Goal: Check status: Check status

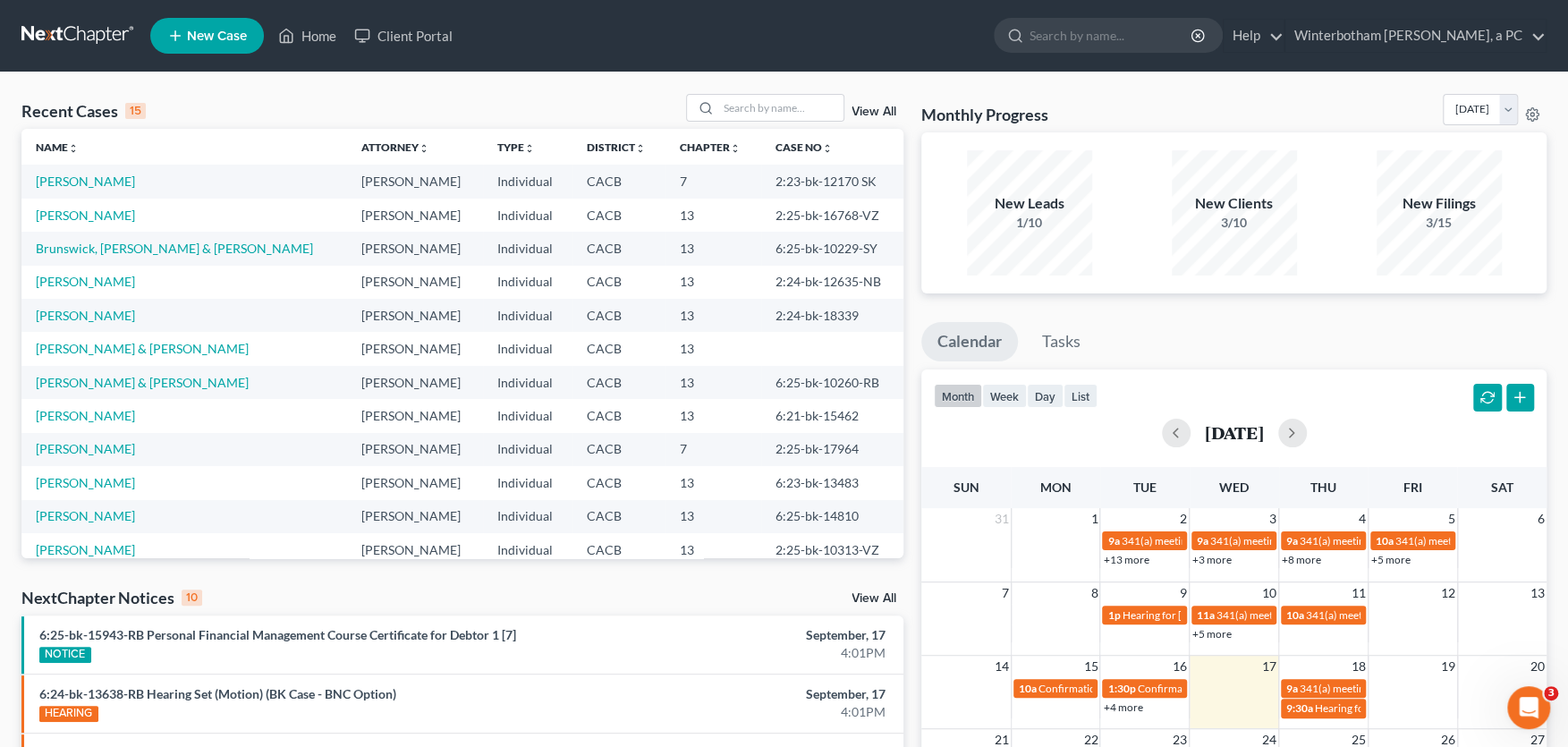
click at [74, 34] on link at bounding box center [79, 36] width 114 height 32
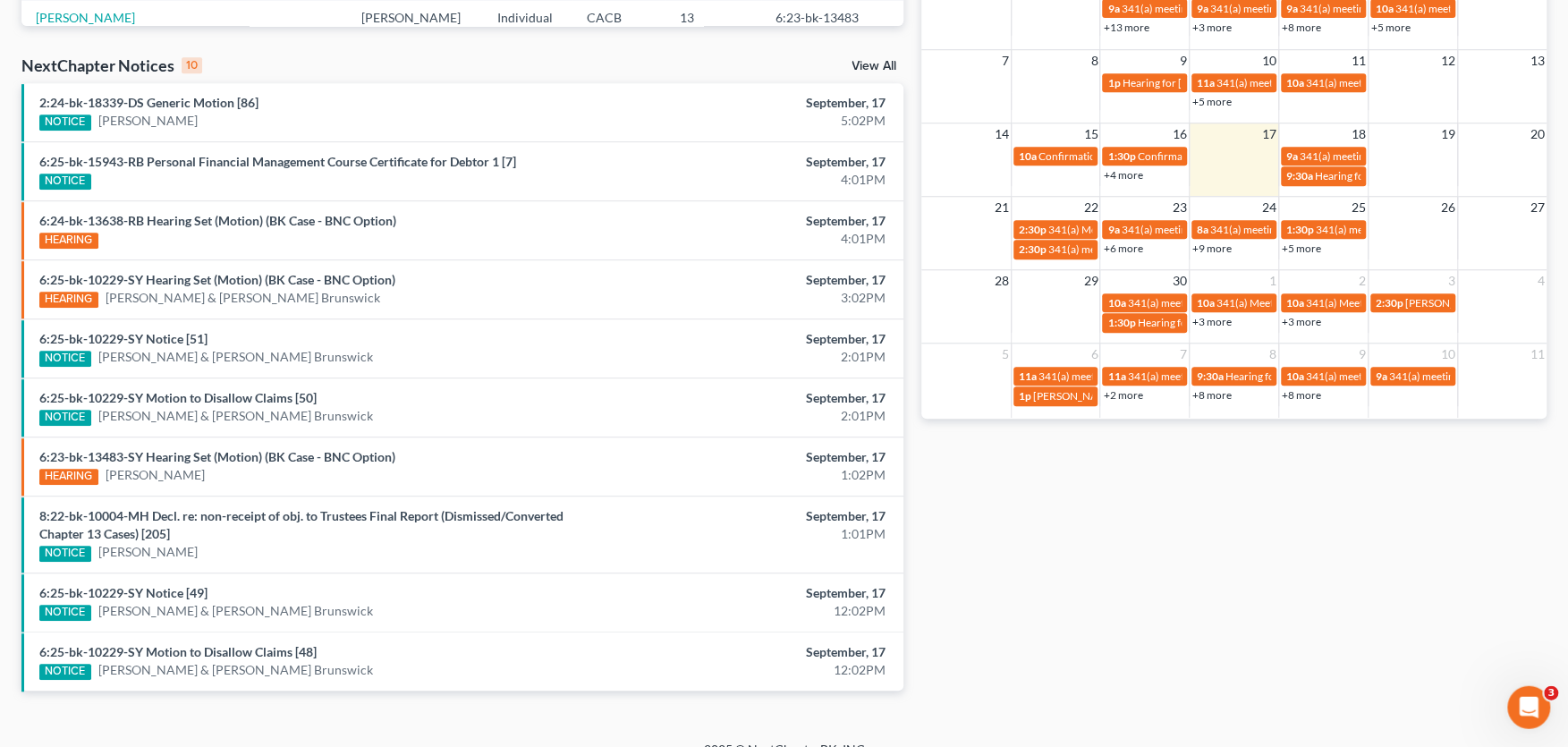
scroll to position [551, 0]
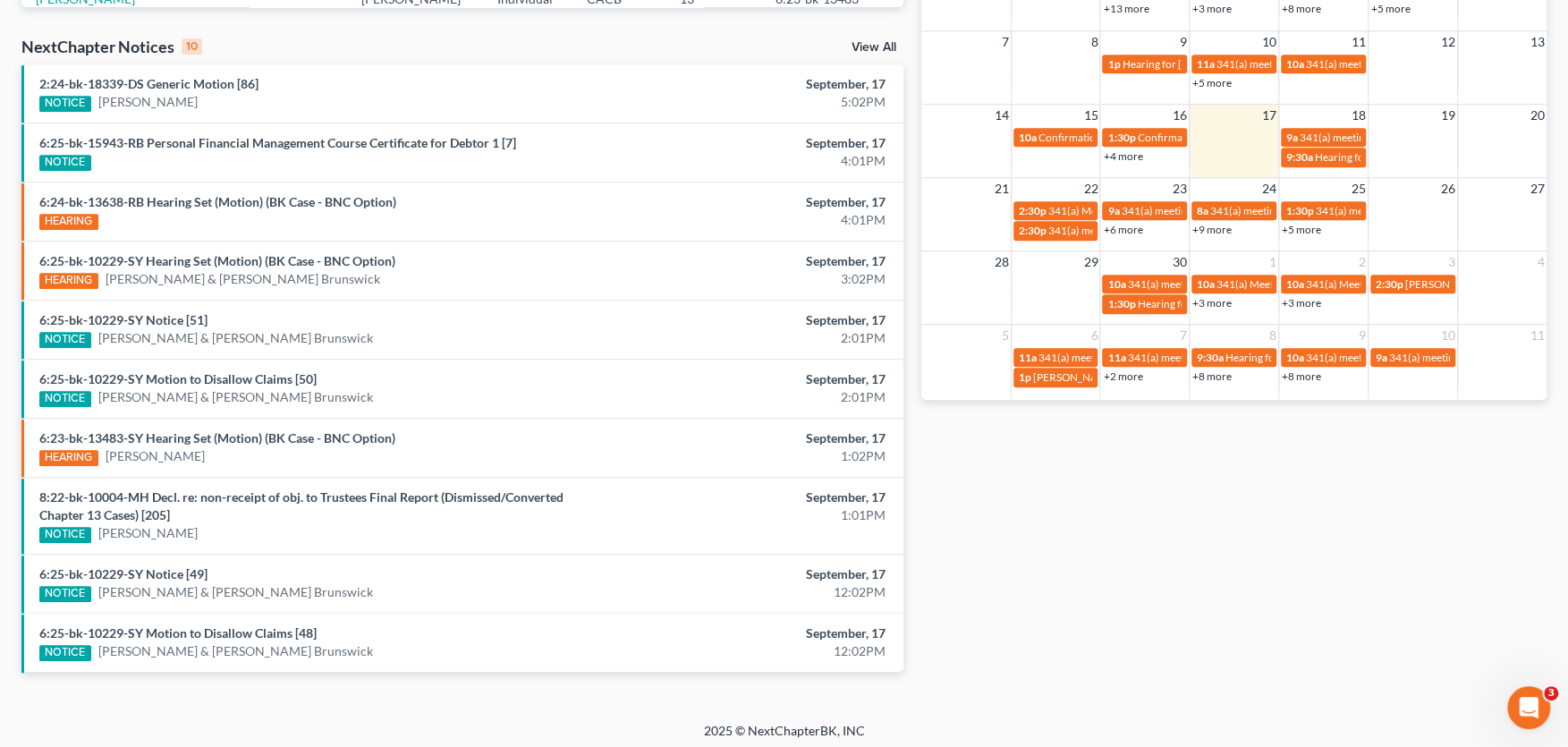
click at [868, 45] on link "View All" at bounding box center [874, 47] width 45 height 12
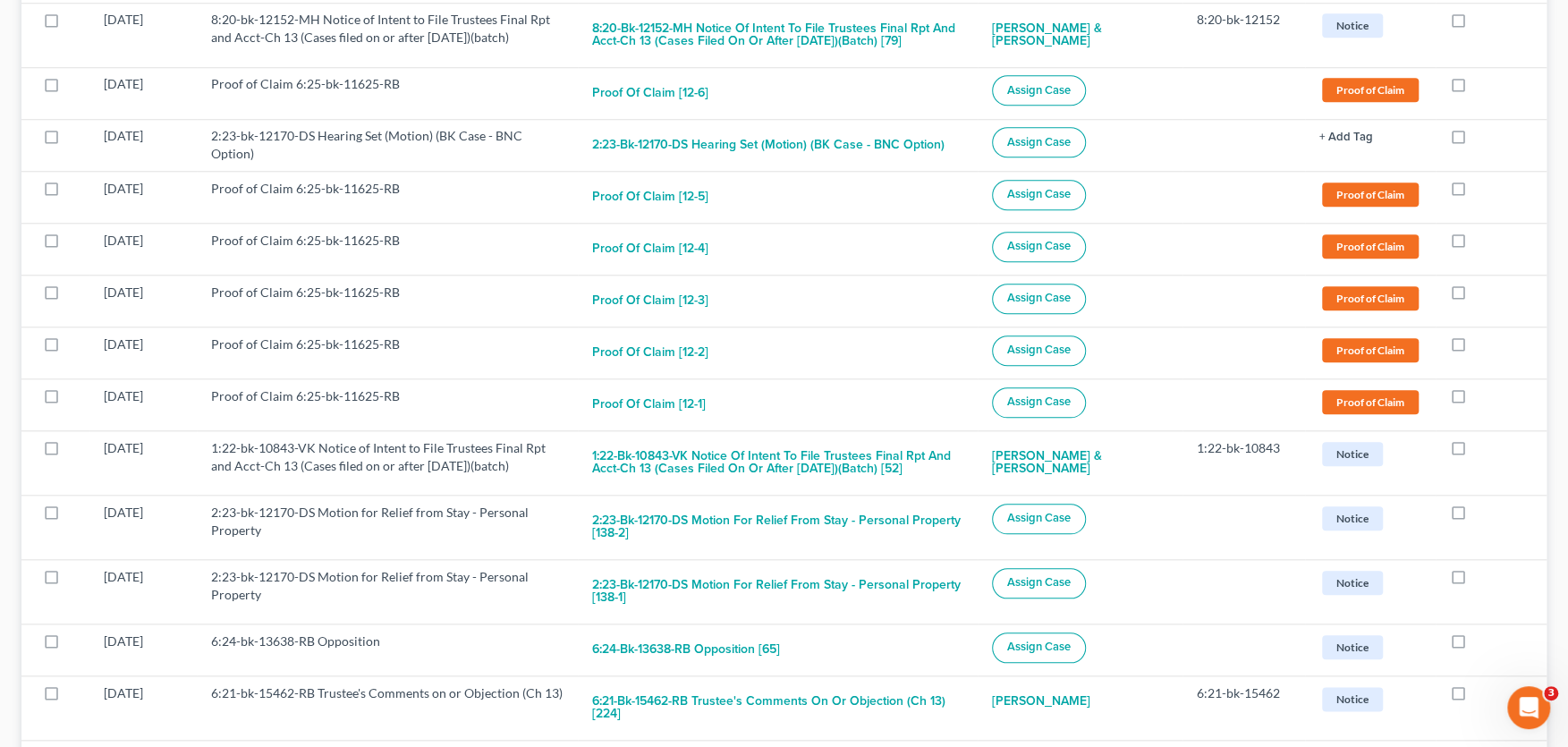
scroll to position [1180, 0]
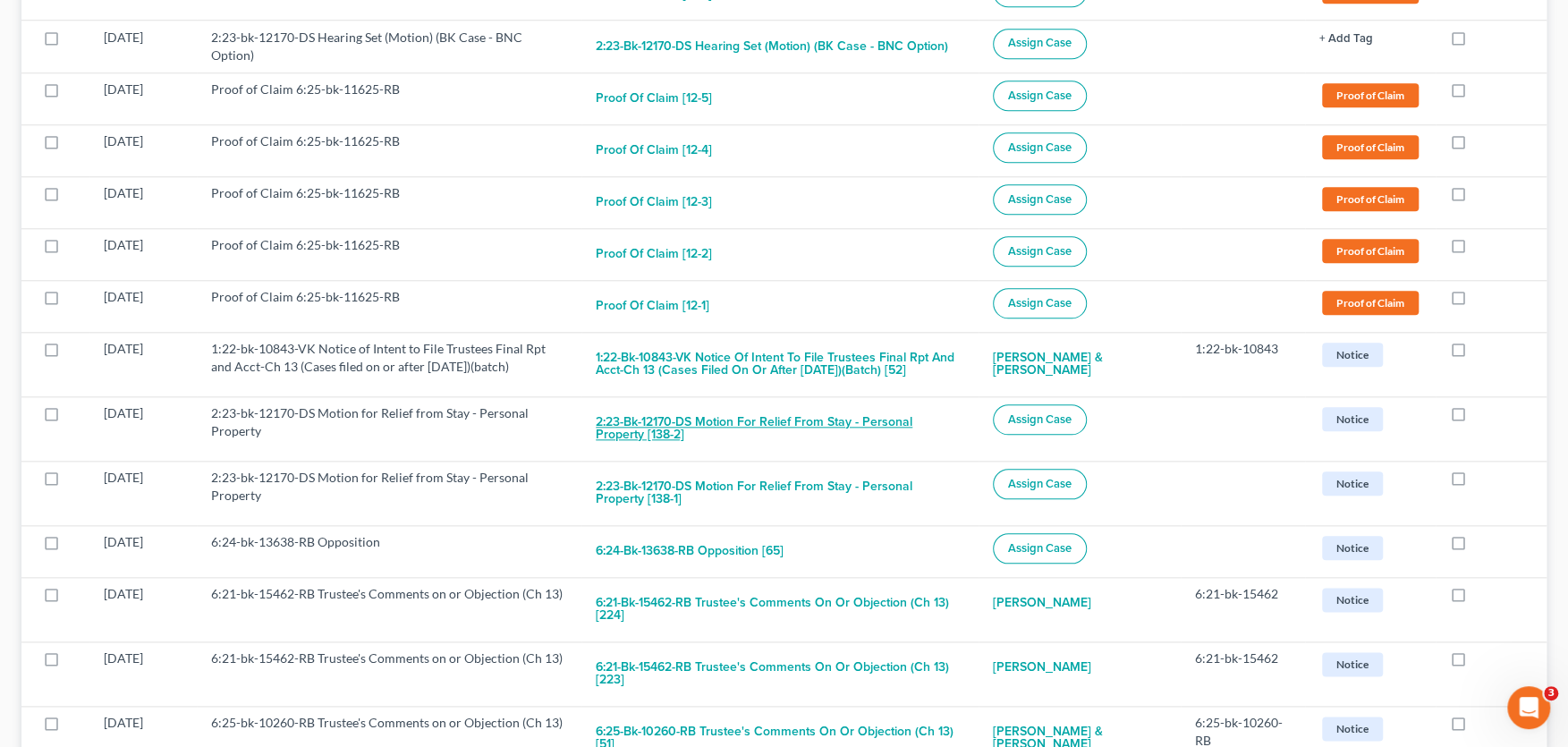
click at [738, 417] on button "2:23-bk-12170-DS Motion for Relief from Stay - Personal Property [138-2]" at bounding box center [780, 428] width 368 height 49
checkbox input "true"
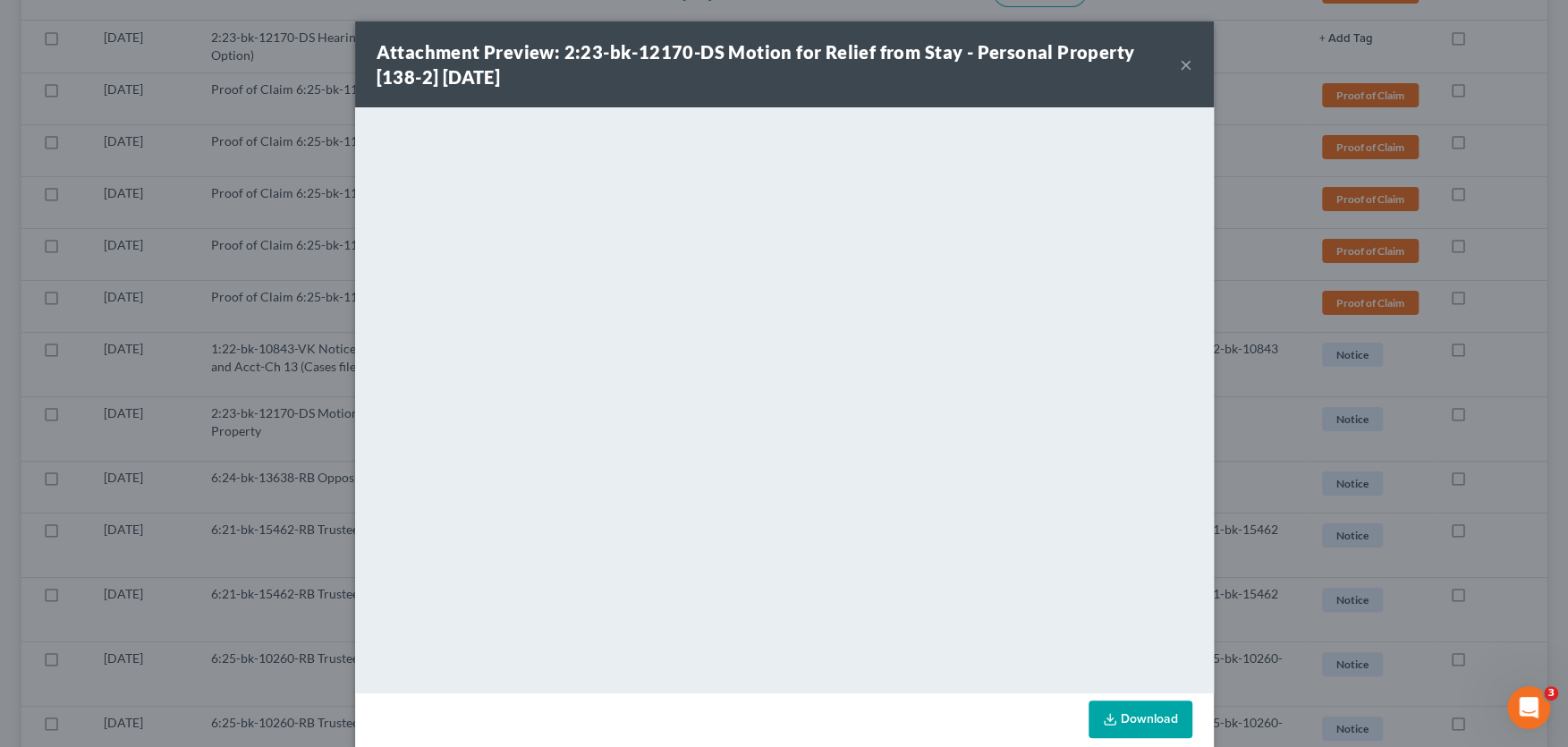
click at [1185, 64] on button "×" at bounding box center [1185, 64] width 12 height 22
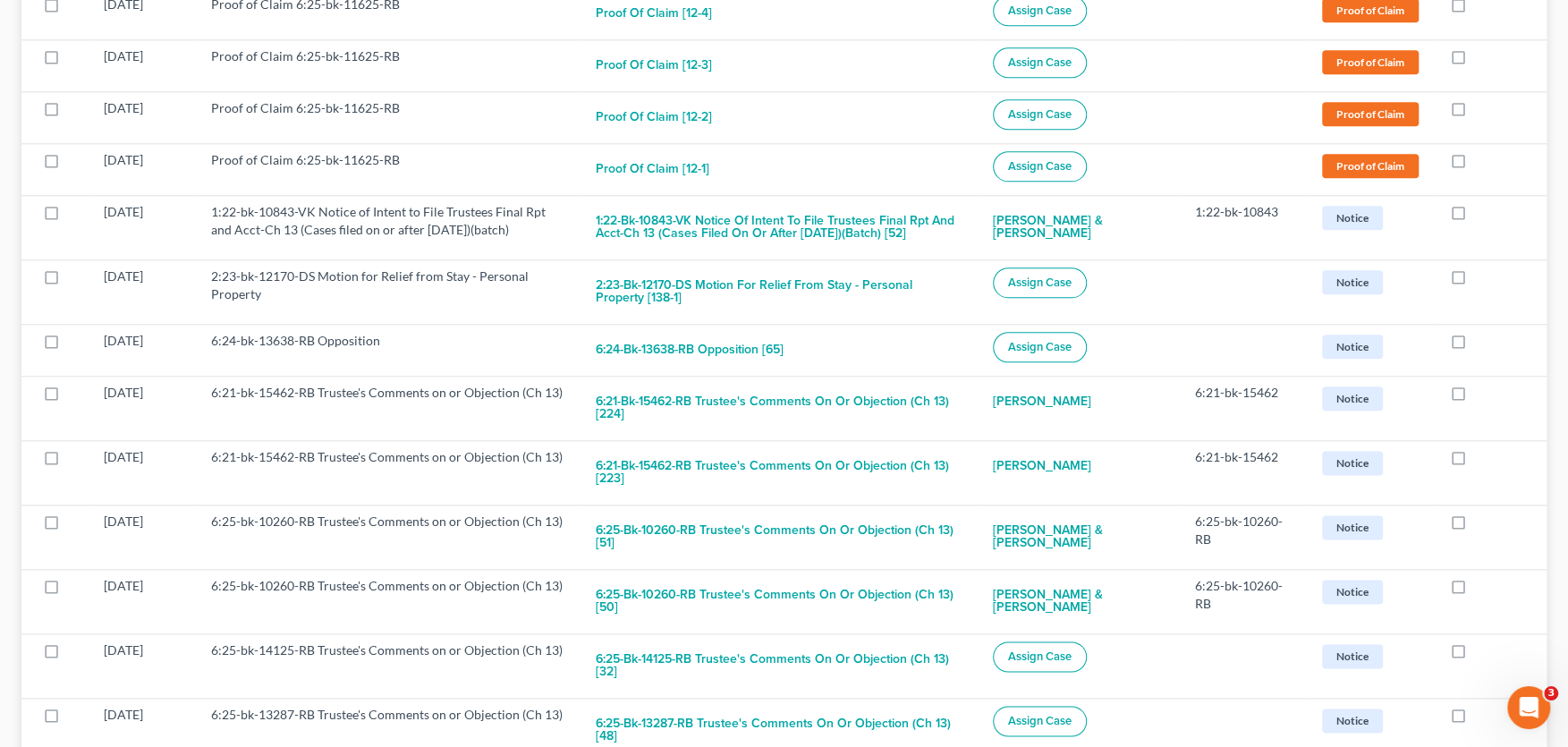
scroll to position [1279, 0]
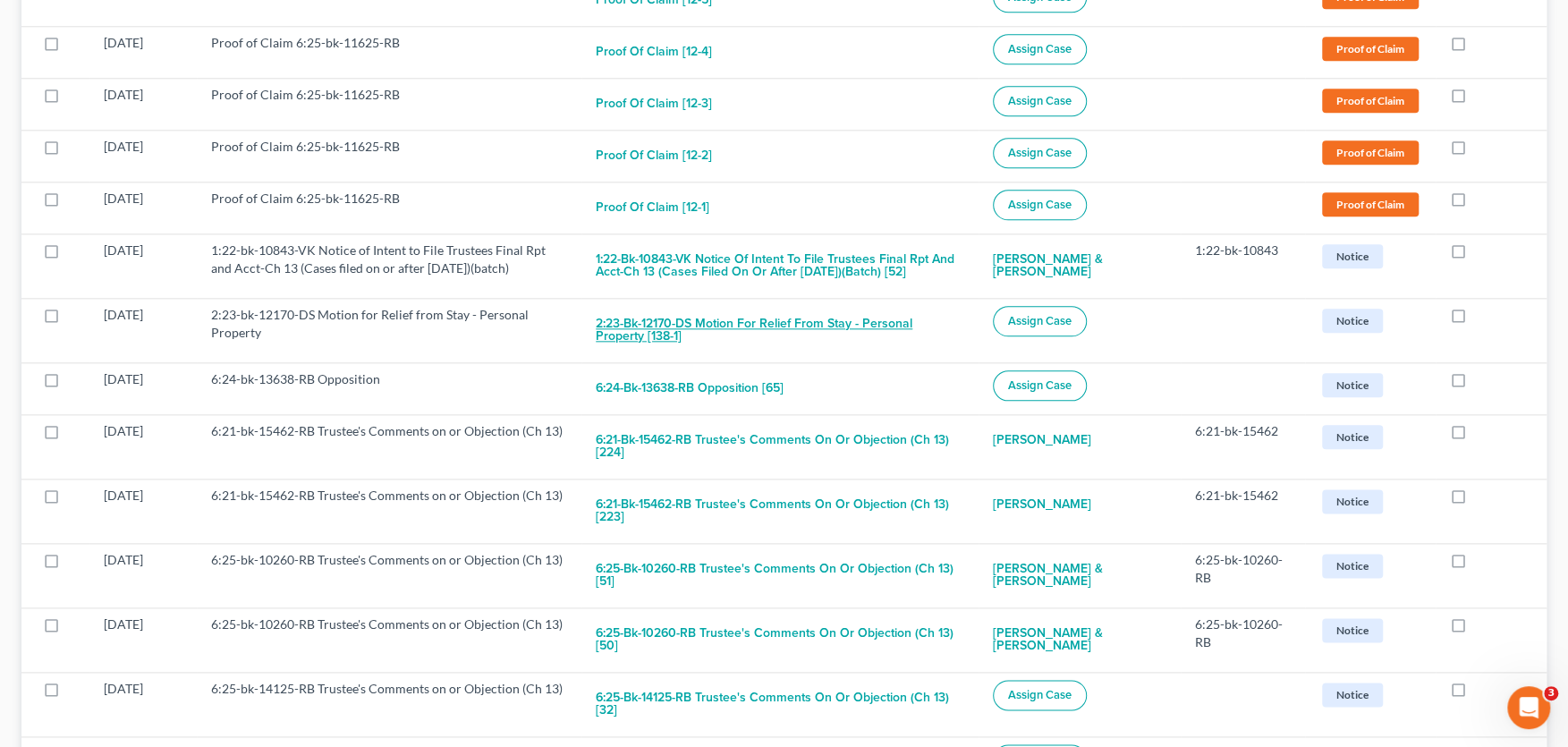
click at [773, 319] on button "2:23-bk-12170-DS Motion for Relief from Stay - Personal Property [138-1]" at bounding box center [780, 329] width 368 height 49
checkbox input "true"
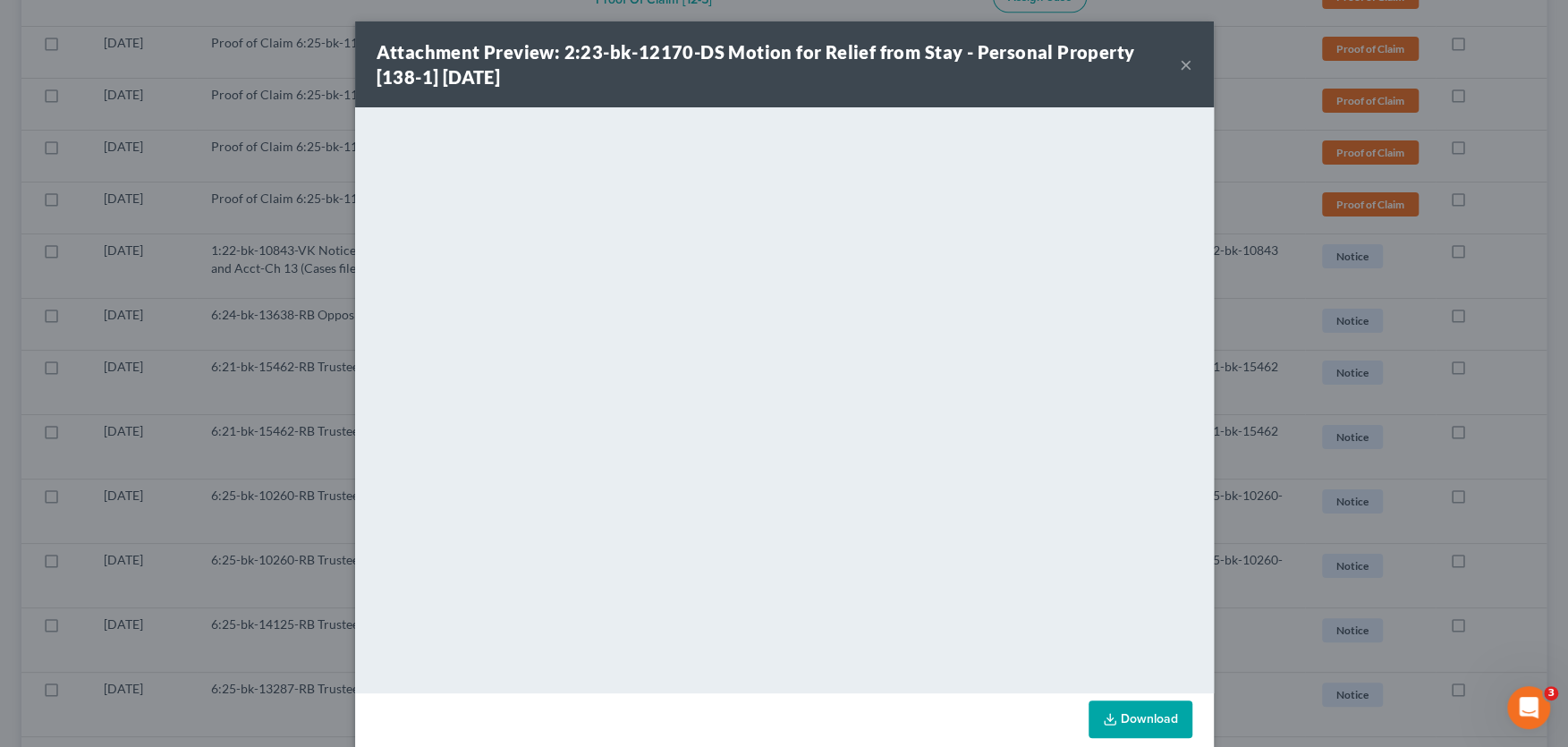
click at [1183, 65] on button "×" at bounding box center [1185, 64] width 12 height 22
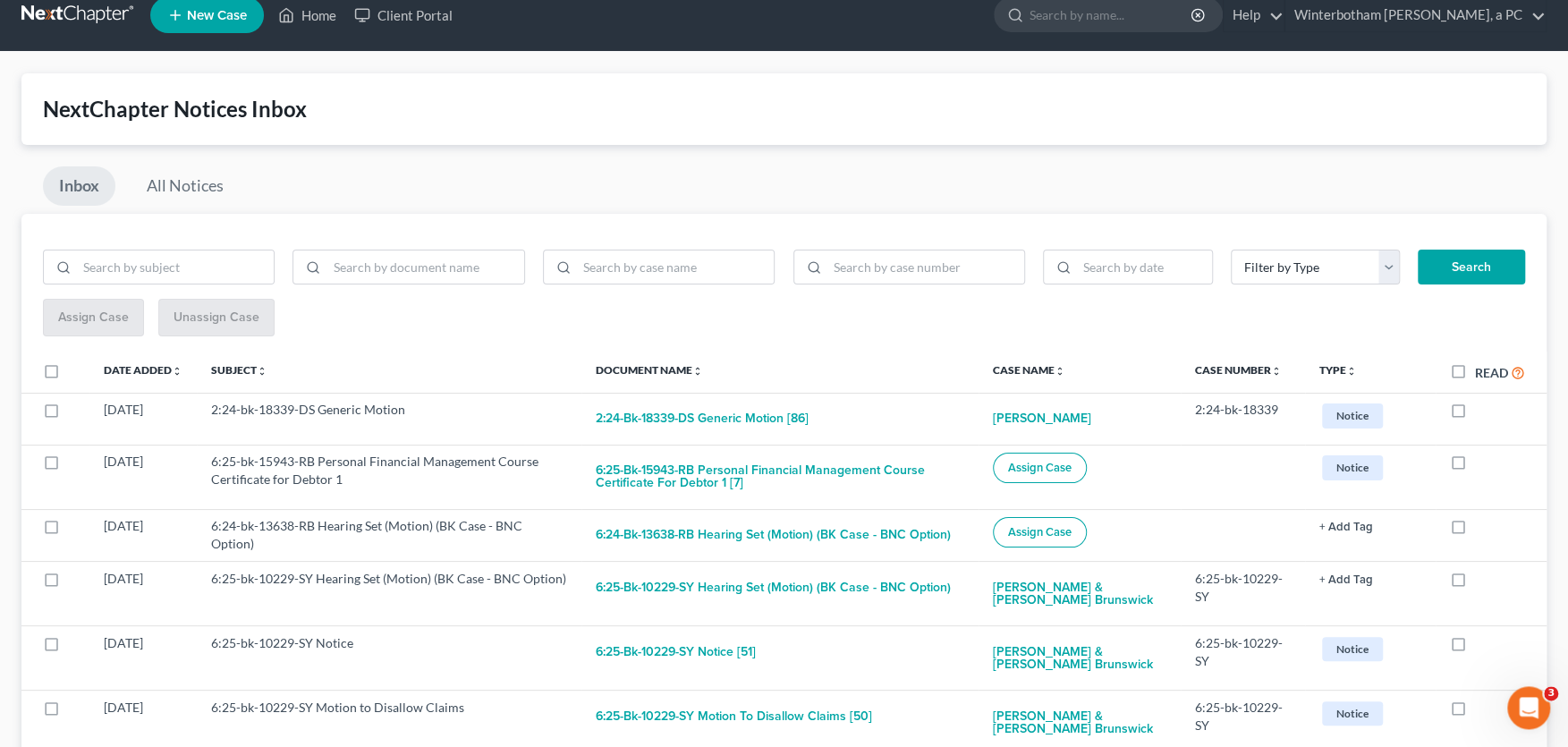
scroll to position [0, 0]
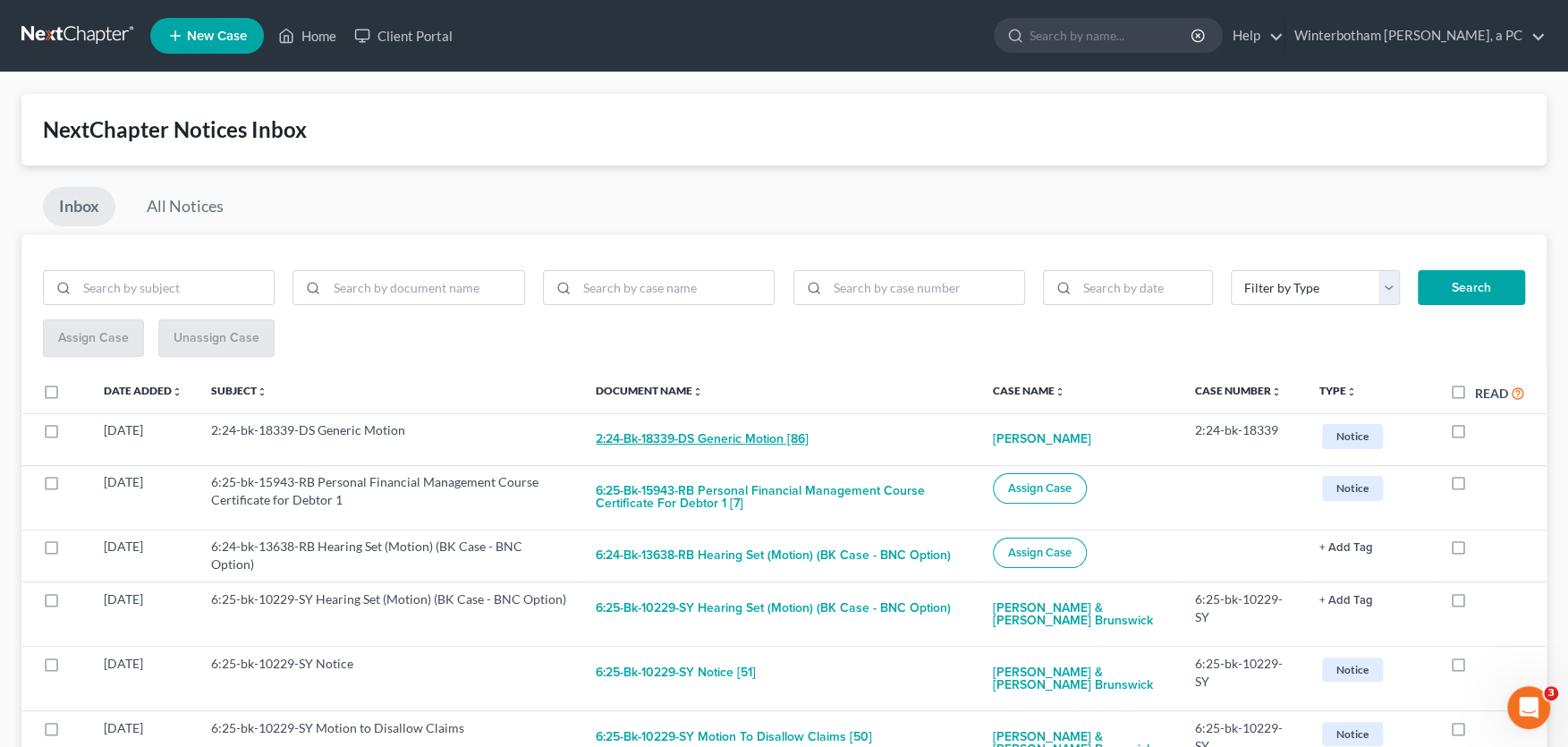
click at [665, 442] on button "2:24-bk-18339-DS Generic Motion [86]" at bounding box center [703, 440] width 213 height 36
checkbox input "true"
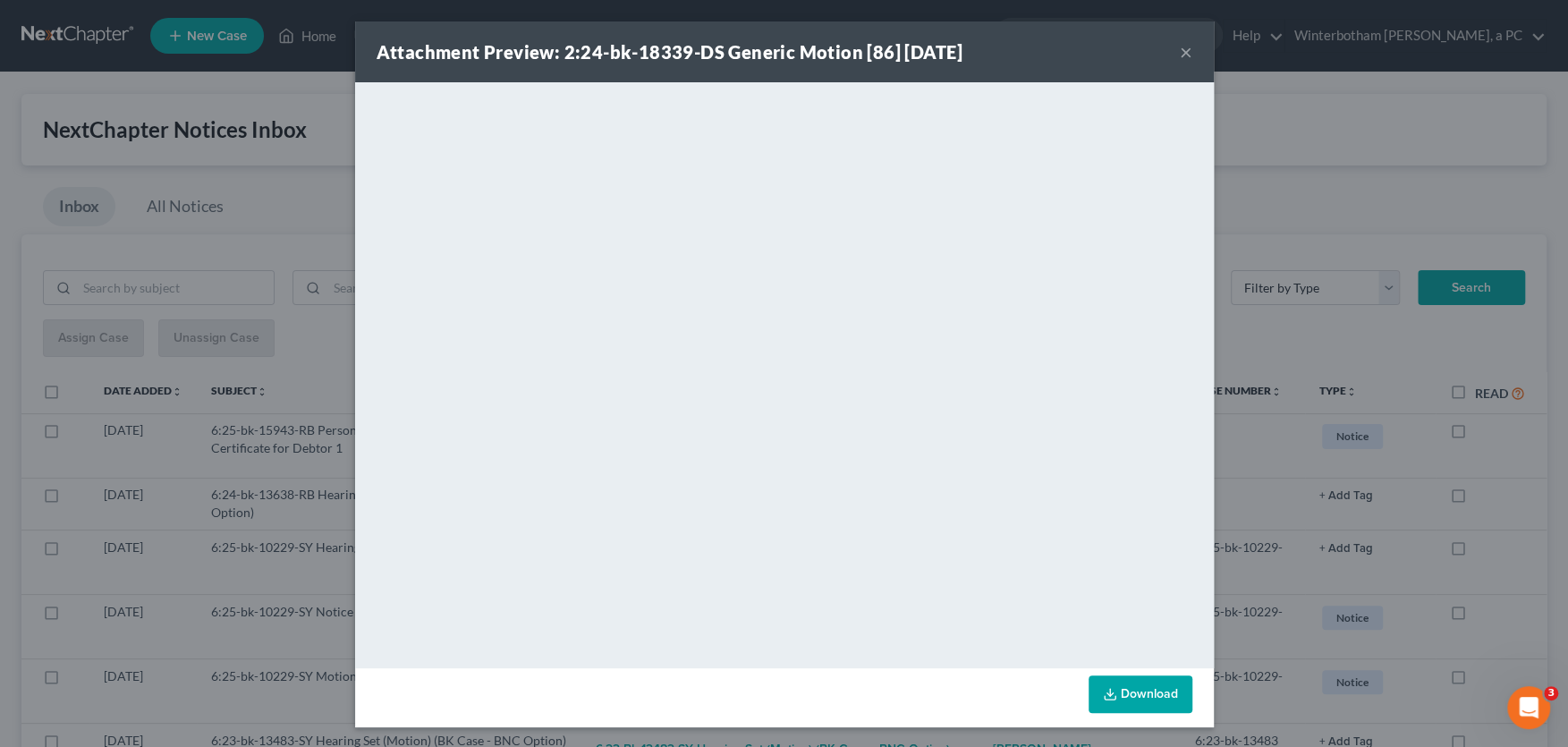
click at [1183, 52] on button "×" at bounding box center [1185, 51] width 12 height 22
